Goal: Transaction & Acquisition: Obtain resource

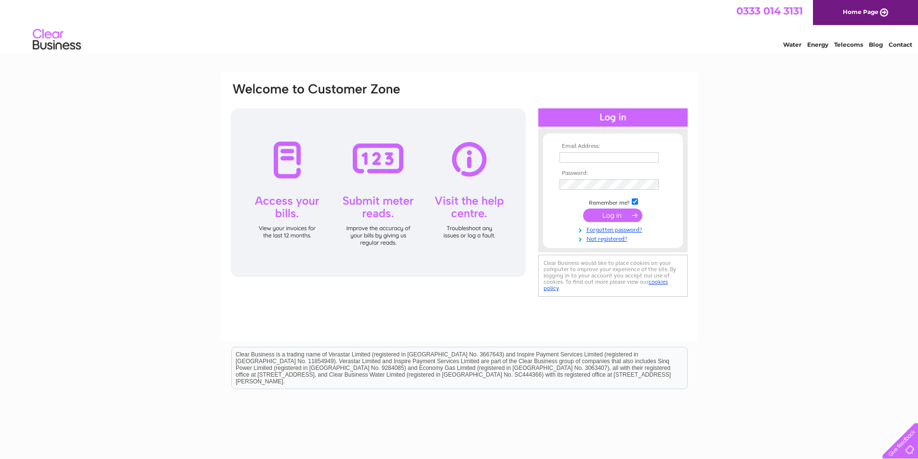
type input "[PERSON_NAME][EMAIL_ADDRESS][DOMAIN_NAME]"
click at [614, 210] on input "submit" at bounding box center [612, 215] width 59 height 13
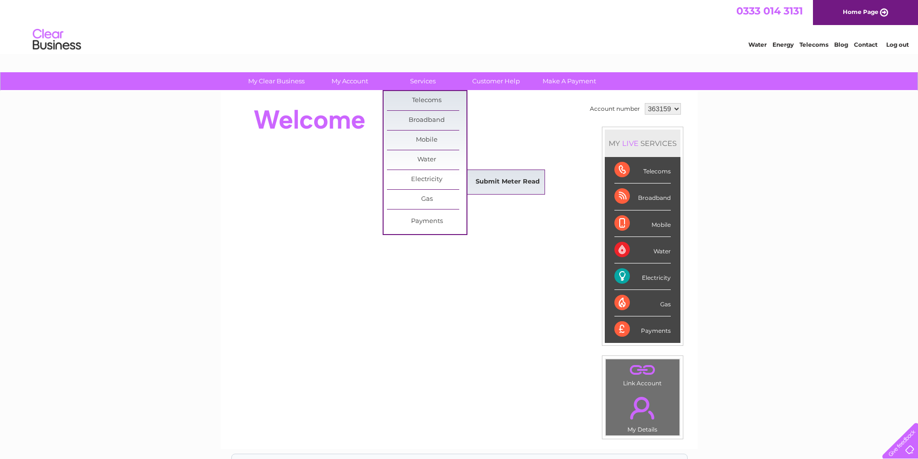
click at [486, 180] on link "Submit Meter Read" at bounding box center [507, 181] width 79 height 19
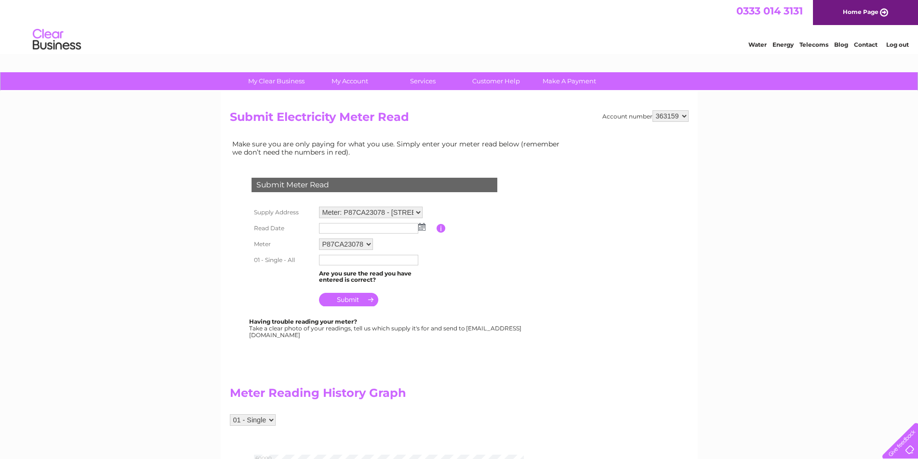
click at [422, 225] on img at bounding box center [421, 227] width 7 height 8
click at [464, 229] on td "Please enter the date the read was taken" at bounding box center [484, 228] width 77 height 15
click at [355, 259] on input "text" at bounding box center [368, 260] width 99 height 11
type input "57318"
click at [349, 292] on td at bounding box center [377, 298] width 120 height 23
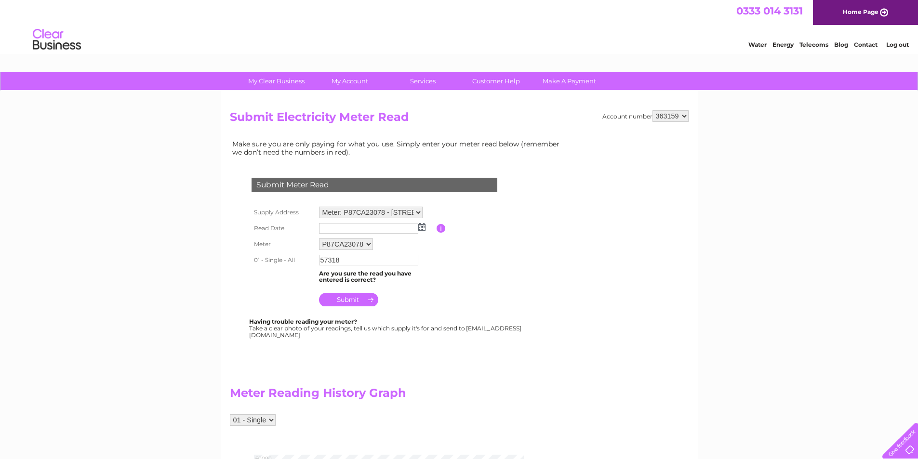
click at [349, 298] on input "submit" at bounding box center [348, 299] width 59 height 13
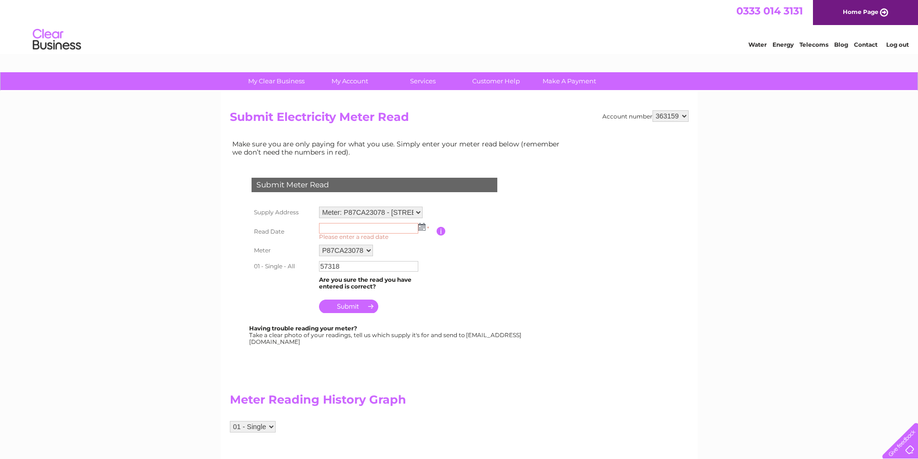
click at [389, 224] on input "text" at bounding box center [368, 228] width 99 height 11
click at [422, 227] on img at bounding box center [421, 227] width 7 height 8
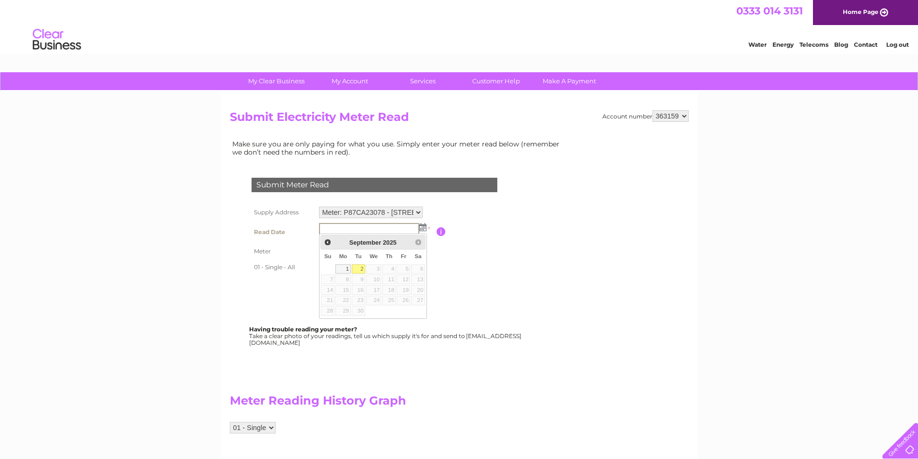
click at [357, 264] on link "2" at bounding box center [358, 269] width 13 height 10
type input "2025/09/02"
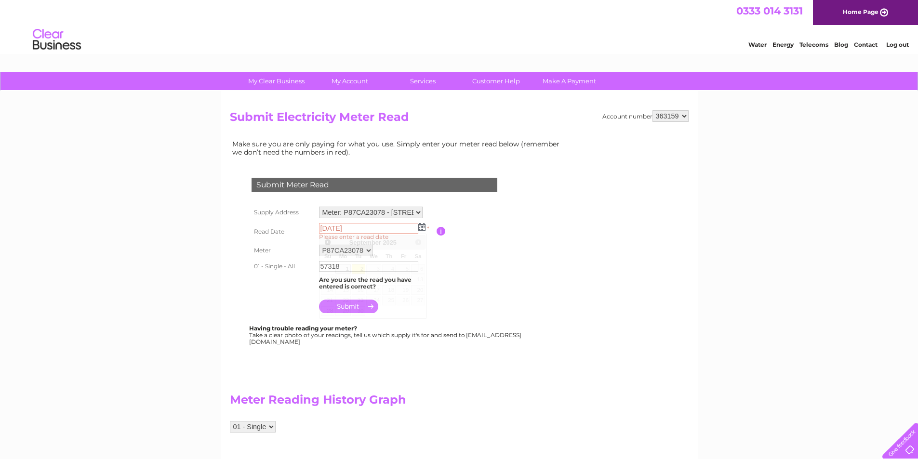
click at [357, 264] on link "2" at bounding box center [358, 269] width 13 height 10
click at [365, 305] on input "submit" at bounding box center [348, 306] width 59 height 13
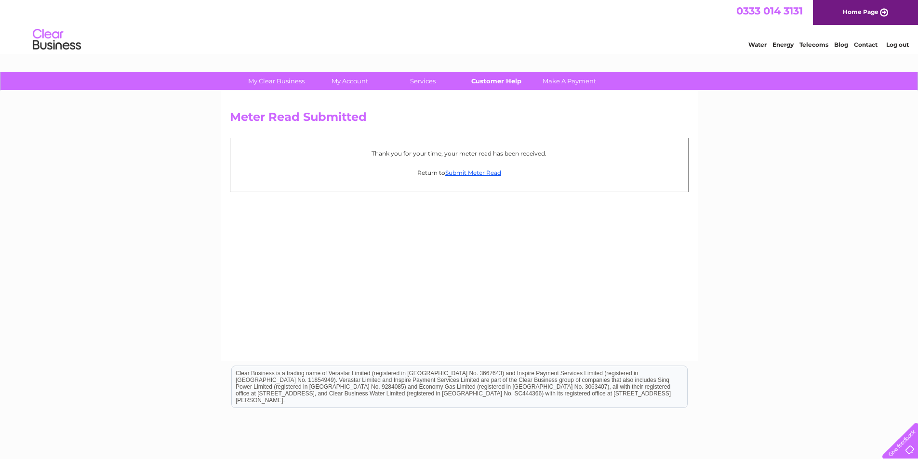
click at [515, 81] on link "Customer Help" at bounding box center [495, 81] width 79 height 18
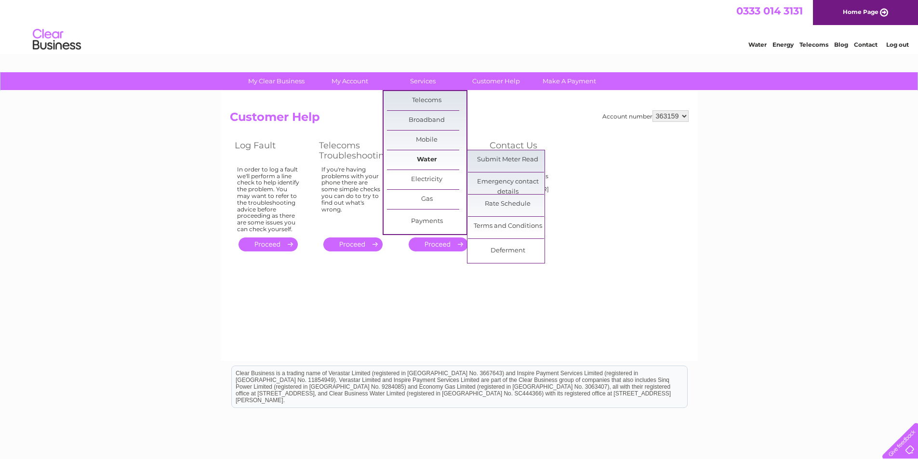
click at [426, 153] on link "Water" at bounding box center [426, 159] width 79 height 19
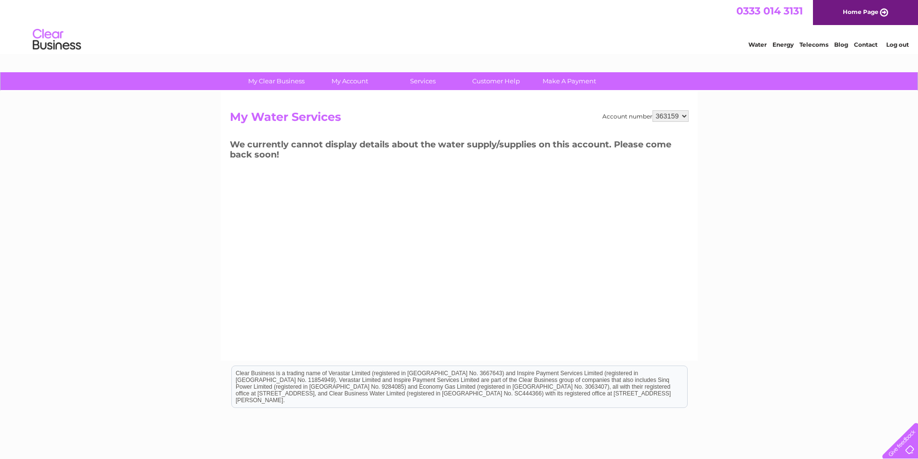
click at [683, 116] on select "363159" at bounding box center [670, 116] width 36 height 12
click at [652, 110] on select "363159" at bounding box center [670, 116] width 36 height 12
click at [626, 222] on div "Account number 363159 My Water Services We currently cannot display details abo…" at bounding box center [459, 226] width 477 height 270
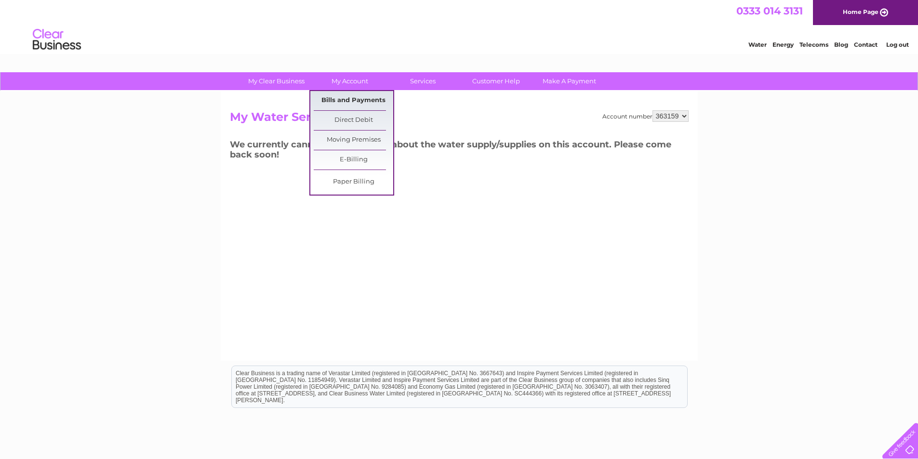
click at [347, 96] on link "Bills and Payments" at bounding box center [353, 100] width 79 height 19
click at [368, 100] on link "Bills and Payments" at bounding box center [353, 100] width 79 height 19
click at [367, 101] on link "Bills and Payments" at bounding box center [353, 100] width 79 height 19
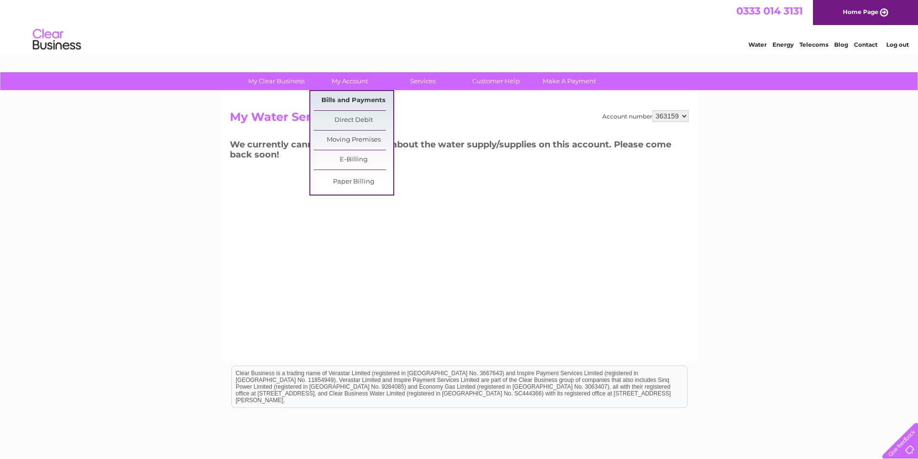
click at [354, 106] on link "Bills and Payments" at bounding box center [353, 100] width 79 height 19
click at [351, 99] on link "Bills and Payments" at bounding box center [353, 100] width 79 height 19
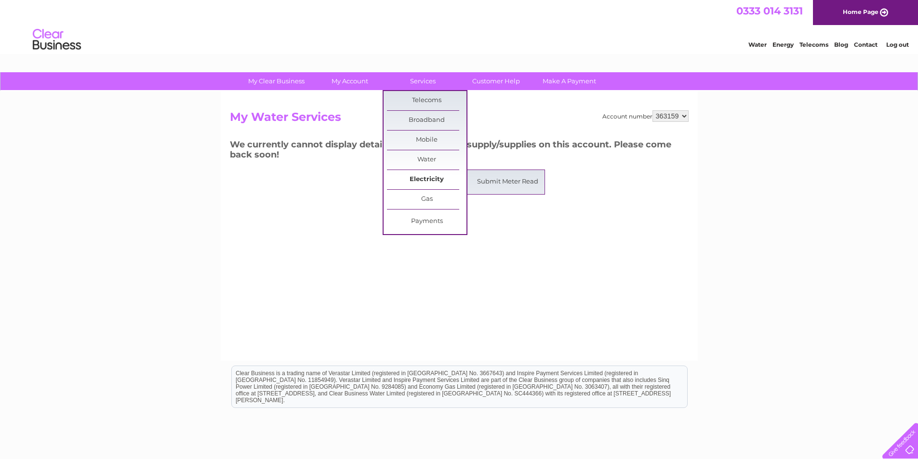
click at [425, 176] on link "Electricity" at bounding box center [426, 179] width 79 height 19
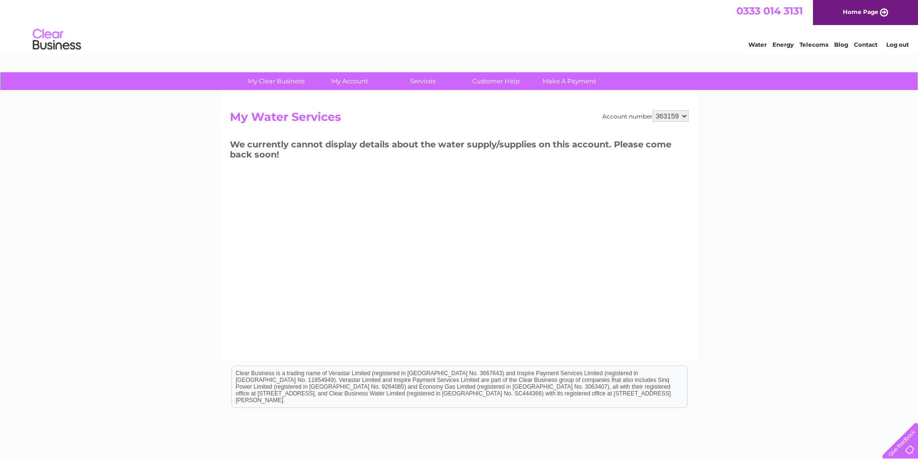
click at [478, 176] on div "Account number 363159 My Water Services We currently cannot display details abo…" at bounding box center [459, 226] width 477 height 270
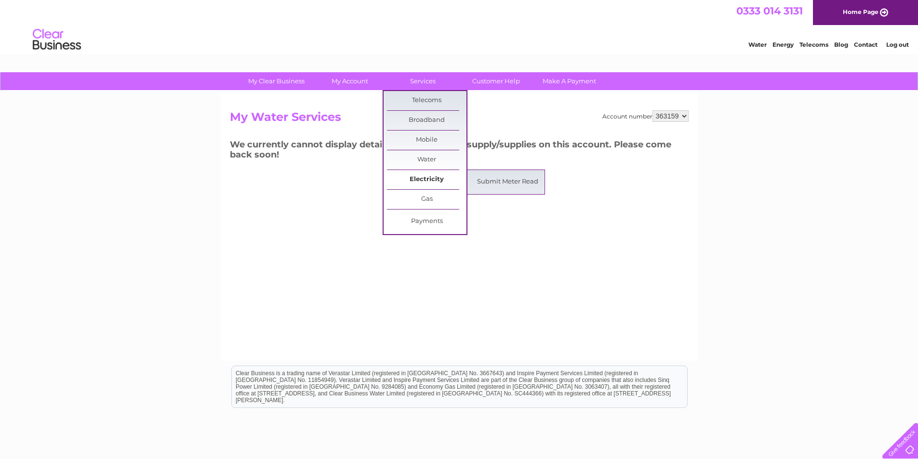
click at [426, 180] on link "Electricity" at bounding box center [426, 179] width 79 height 19
click at [427, 181] on link "Electricity" at bounding box center [426, 179] width 79 height 19
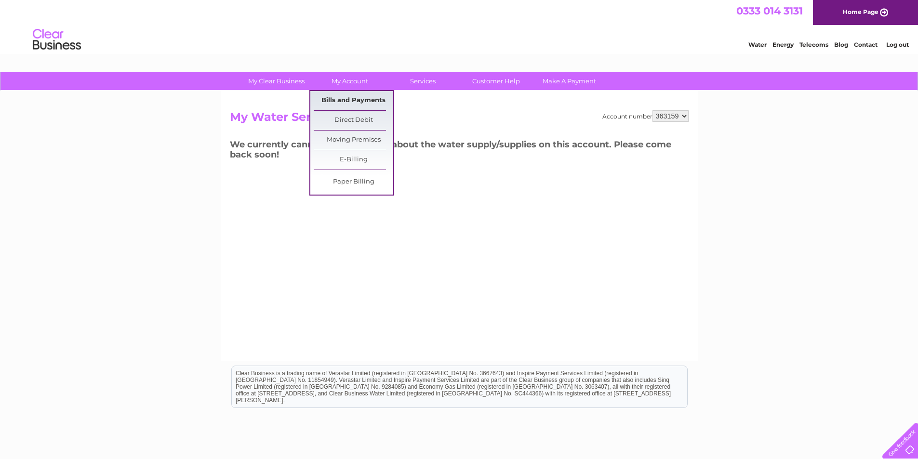
click at [350, 102] on link "Bills and Payments" at bounding box center [353, 100] width 79 height 19
click at [350, 96] on link "Bills and Payments" at bounding box center [353, 100] width 79 height 19
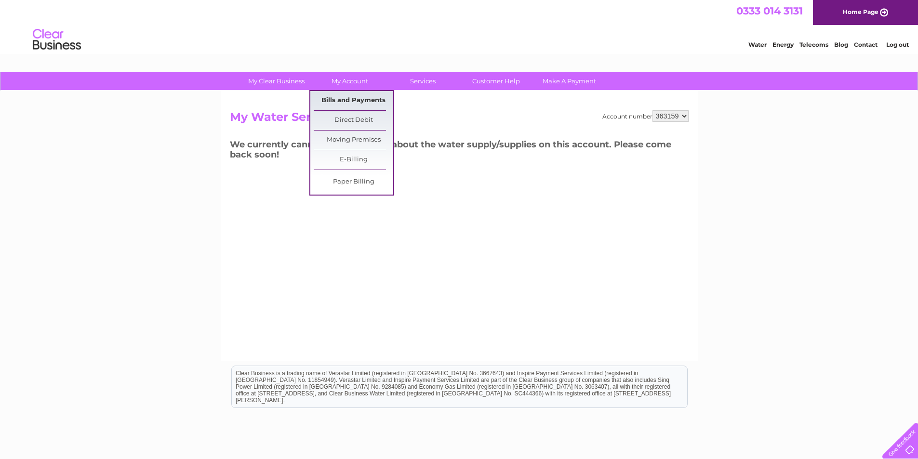
click at [350, 95] on link "Bills and Payments" at bounding box center [353, 100] width 79 height 19
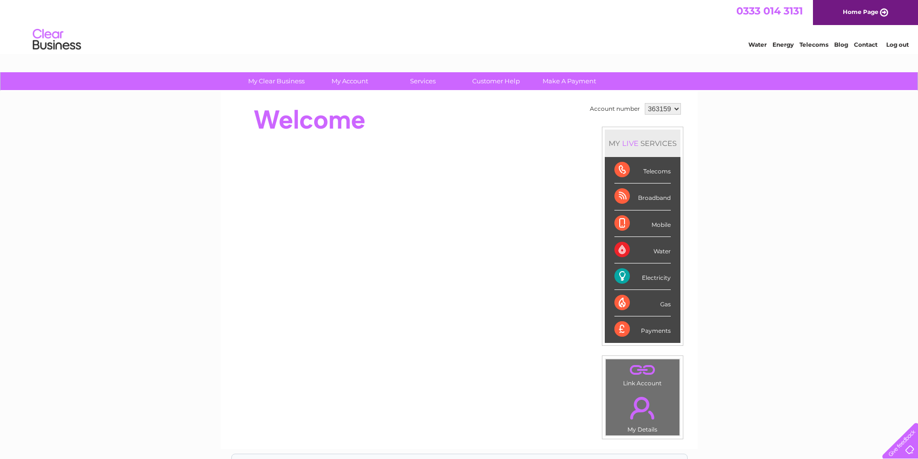
click at [656, 280] on div "Electricity" at bounding box center [642, 277] width 56 height 26
click at [623, 275] on div "Electricity" at bounding box center [642, 277] width 56 height 26
click at [653, 277] on div "Electricity" at bounding box center [642, 277] width 56 height 26
click at [653, 278] on div "Electricity" at bounding box center [642, 277] width 56 height 26
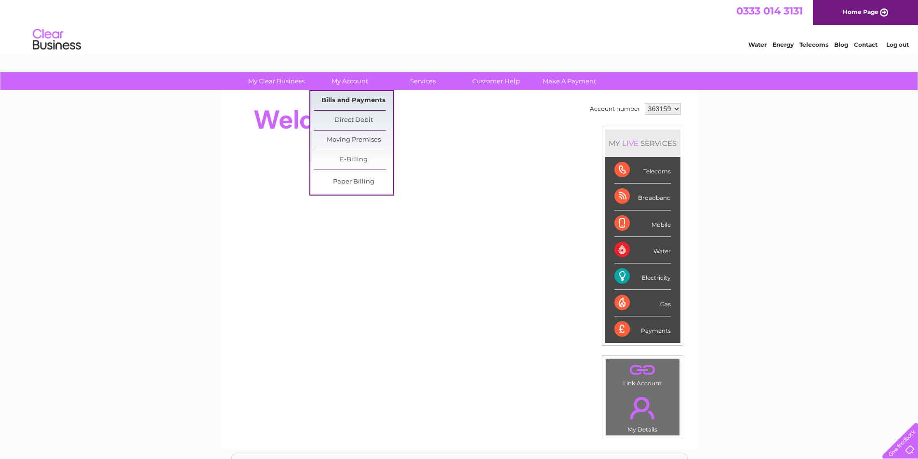
click at [338, 97] on link "Bills and Payments" at bounding box center [353, 100] width 79 height 19
click at [335, 100] on link "Bills and Payments" at bounding box center [353, 100] width 79 height 19
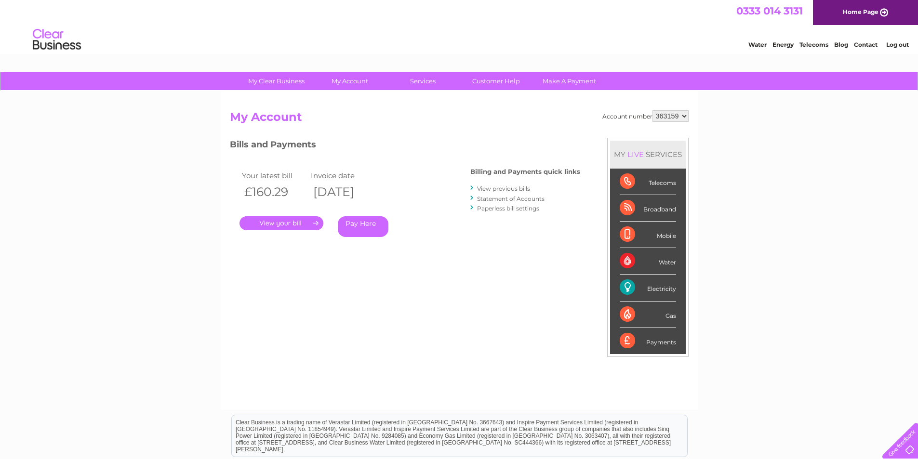
click at [289, 223] on link "." at bounding box center [281, 223] width 84 height 14
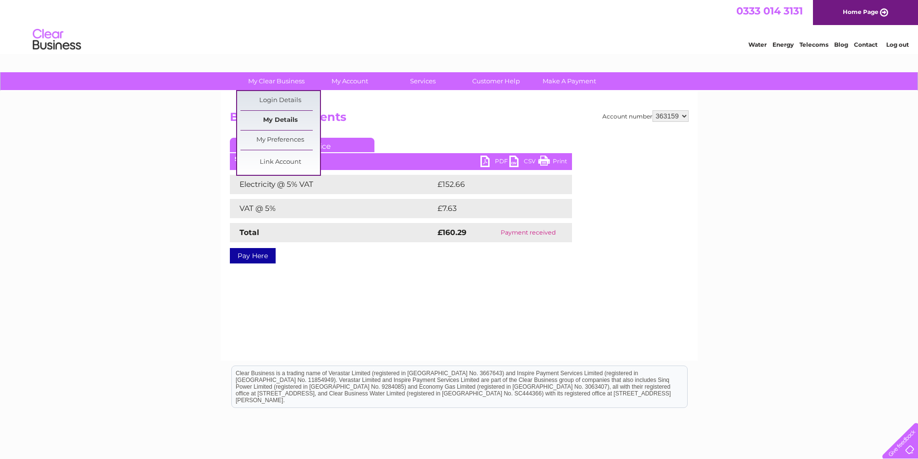
click at [280, 118] on link "My Details" at bounding box center [279, 120] width 79 height 19
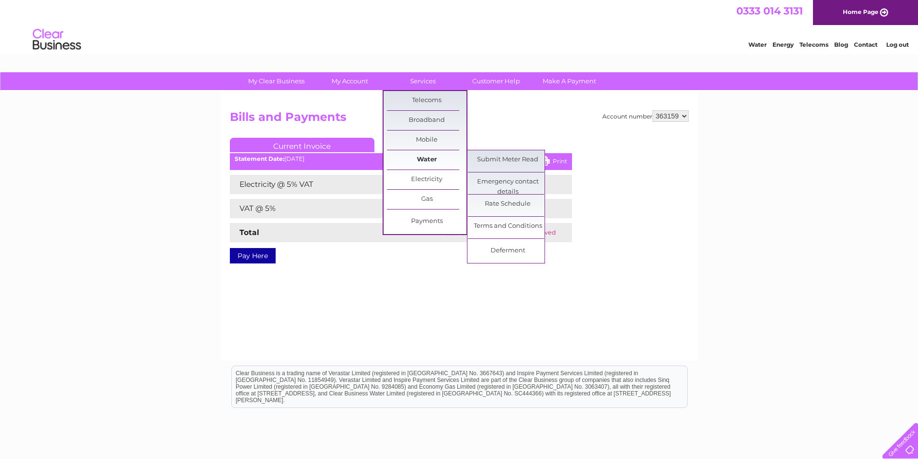
click at [429, 159] on link "Water" at bounding box center [426, 159] width 79 height 19
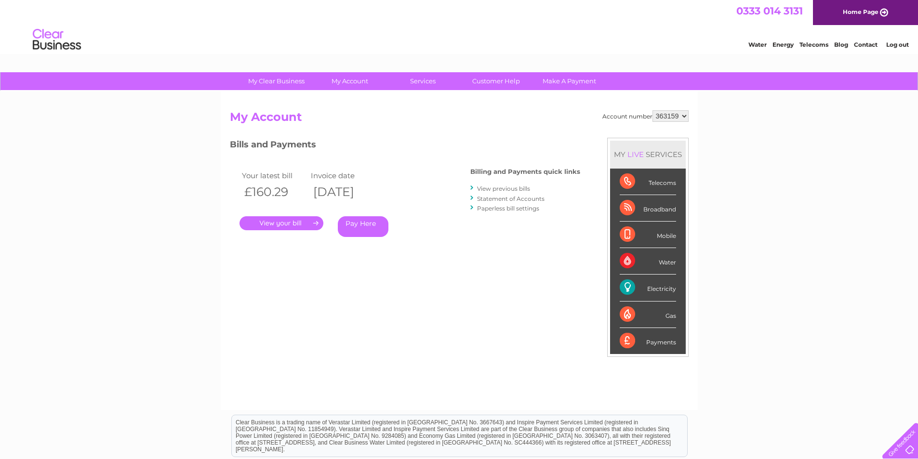
click at [478, 185] on link "View previous bills" at bounding box center [503, 188] width 53 height 7
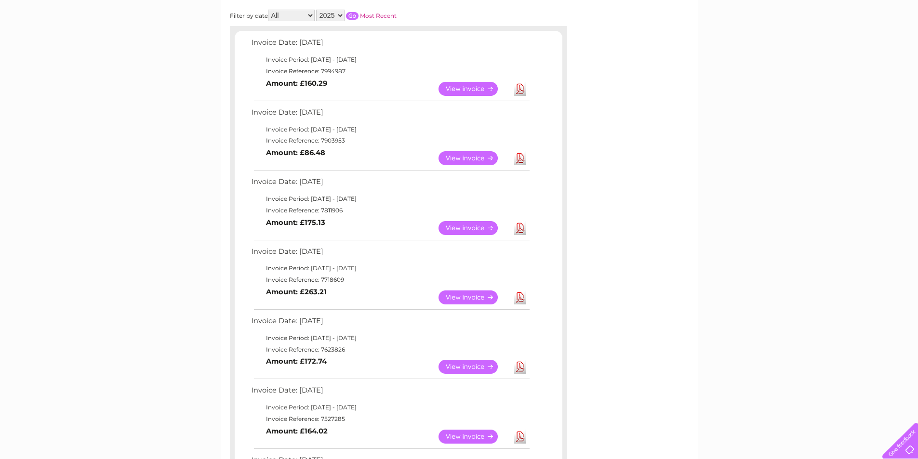
scroll to position [61, 0]
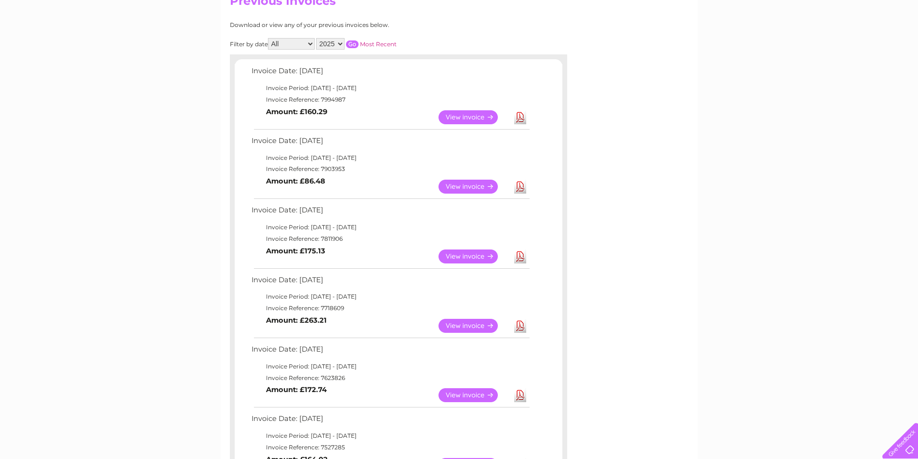
scroll to position [13, 0]
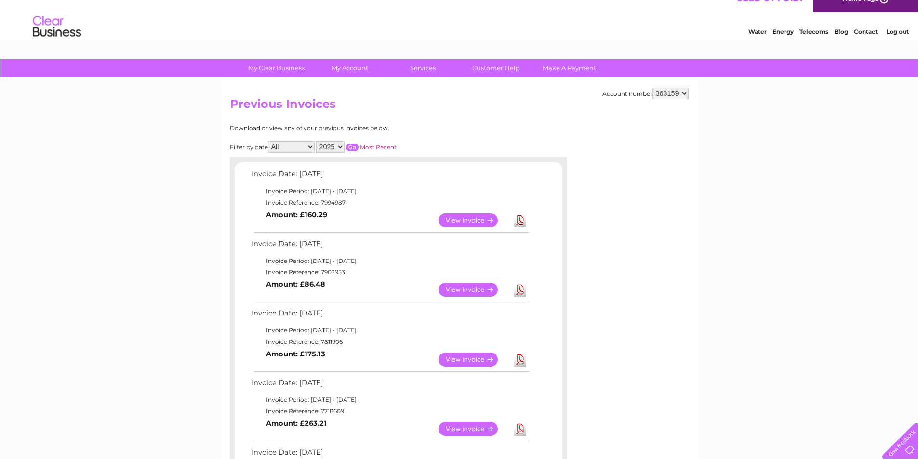
click at [457, 219] on link "View" at bounding box center [473, 220] width 71 height 14
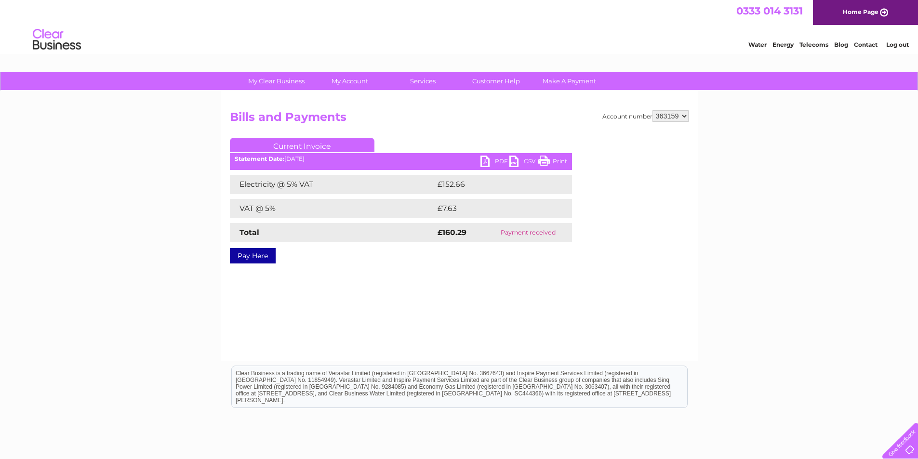
click at [493, 159] on link "PDF" at bounding box center [494, 163] width 29 height 14
click at [186, 263] on div "My Clear Business Login Details My Details My Preferences Link Account My Accou…" at bounding box center [459, 298] width 918 height 453
drag, startPoint x: 132, startPoint y: 140, endPoint x: 130, endPoint y: 223, distance: 83.4
click at [130, 223] on div "My Clear Business Login Details My Details My Preferences Link Account My Accou…" at bounding box center [459, 298] width 918 height 453
